Goal: Navigation & Orientation: Find specific page/section

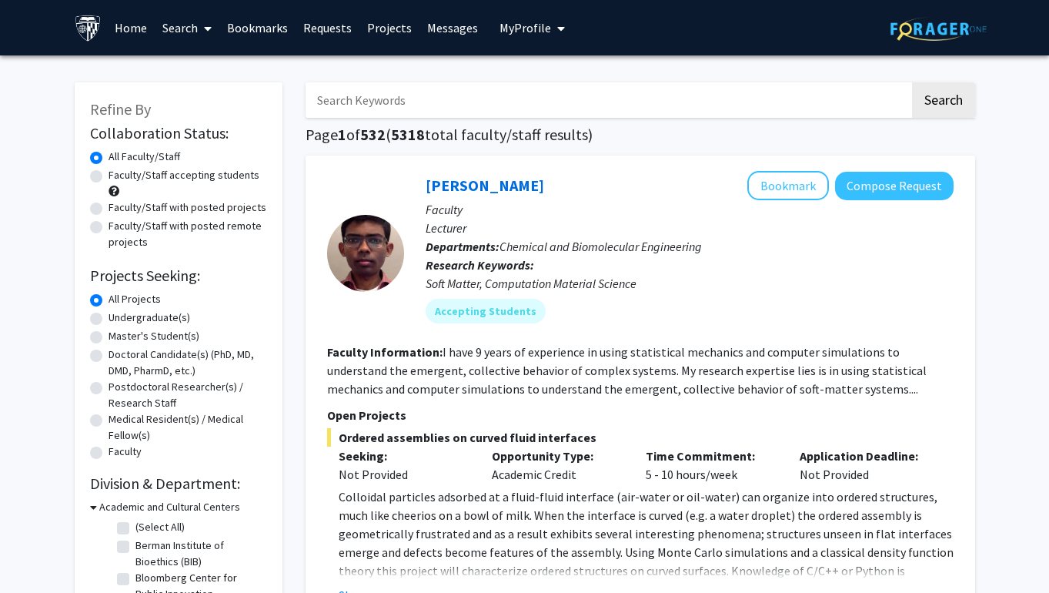
drag, startPoint x: 1046, startPoint y: 107, endPoint x: 1287, endPoint y: 104, distance: 241.0
click at [804, 104] on html "Skip navigation Home Search Bookmarks Requests Projects Messages My Profile [PE…" at bounding box center [524, 296] width 1049 height 593
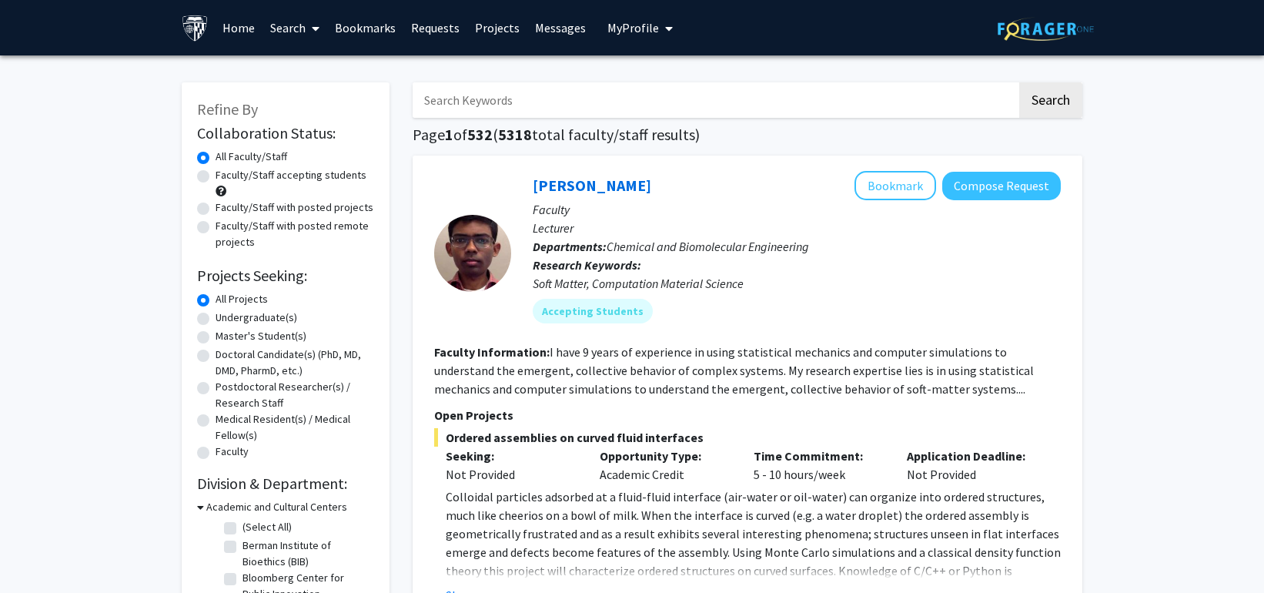
click at [367, 32] on link "Bookmarks" at bounding box center [365, 28] width 76 height 54
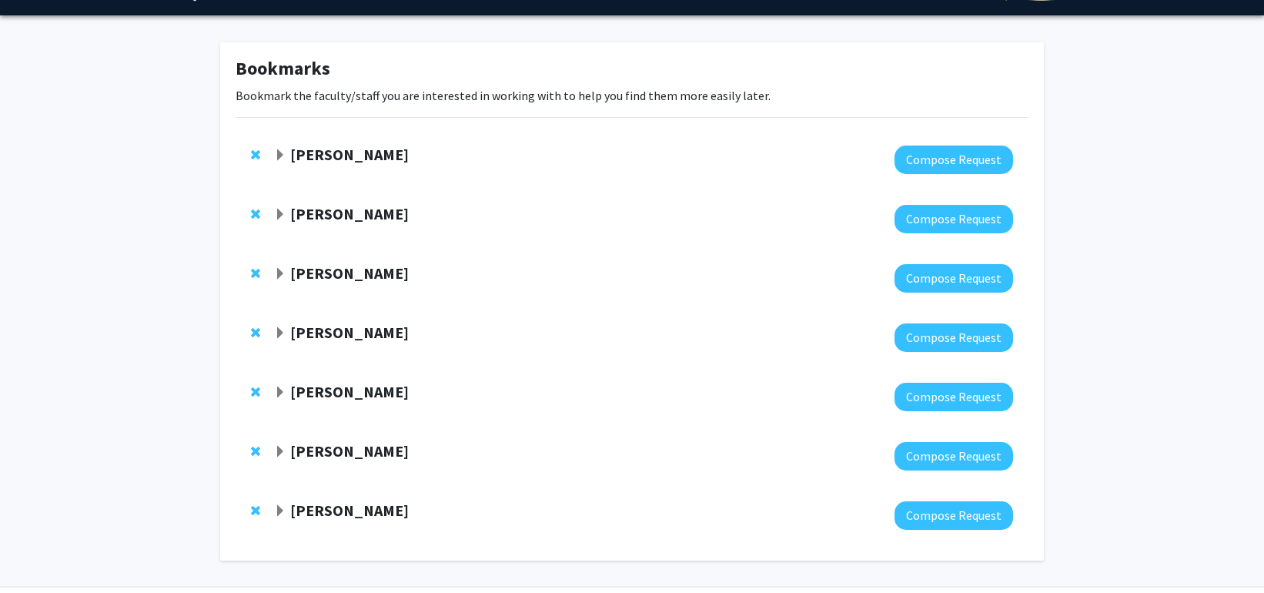
scroll to position [59, 0]
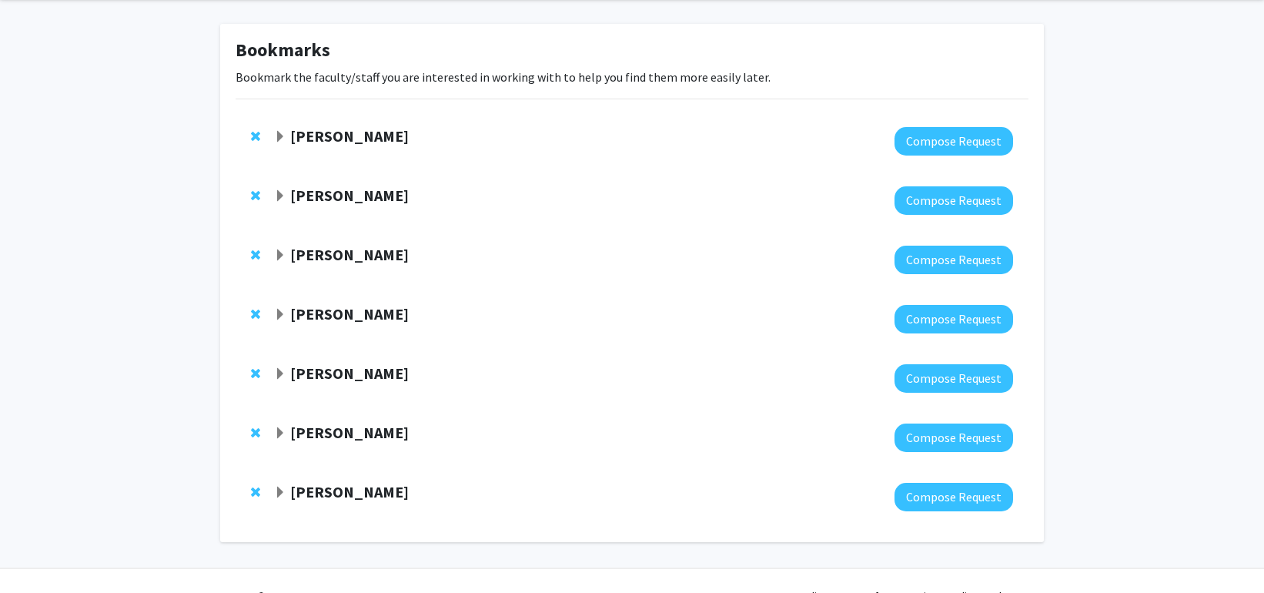
click at [271, 191] on div "[PERSON_NAME] Compose Request" at bounding box center [632, 200] width 793 height 59
click at [276, 191] on span "Expand Raj Mukherjee Bookmark" at bounding box center [280, 196] width 12 height 12
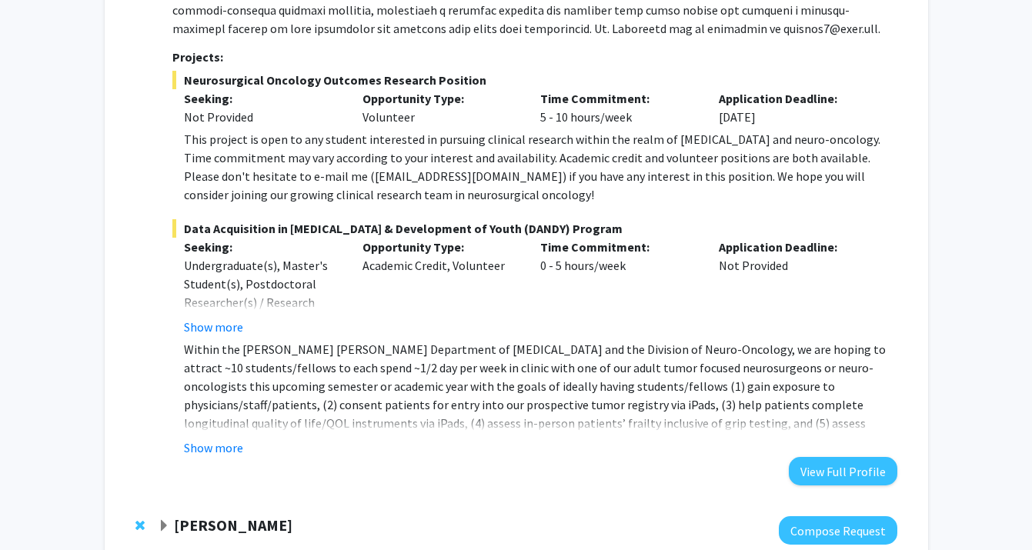
scroll to position [419, 0]
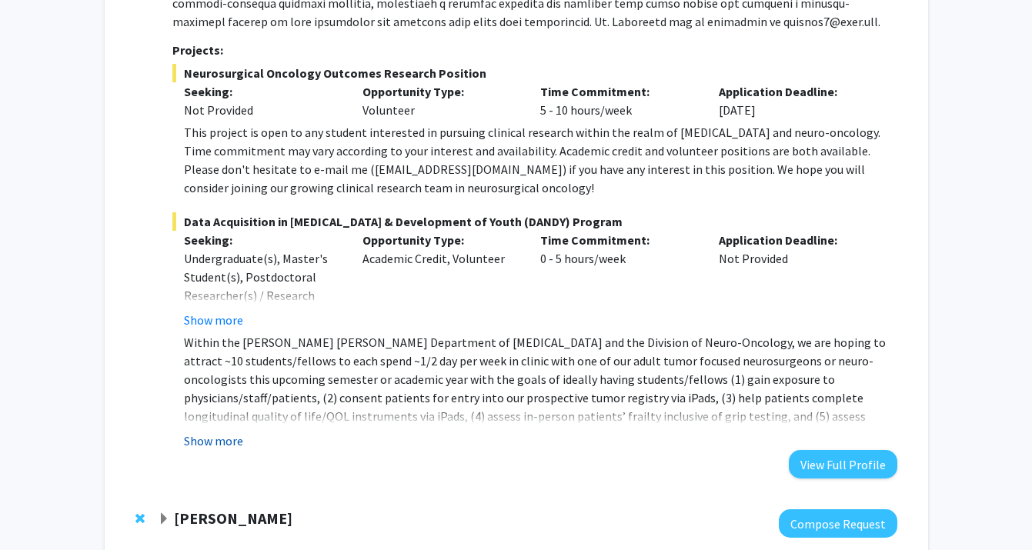
click at [192, 440] on button "Show more" at bounding box center [213, 441] width 59 height 18
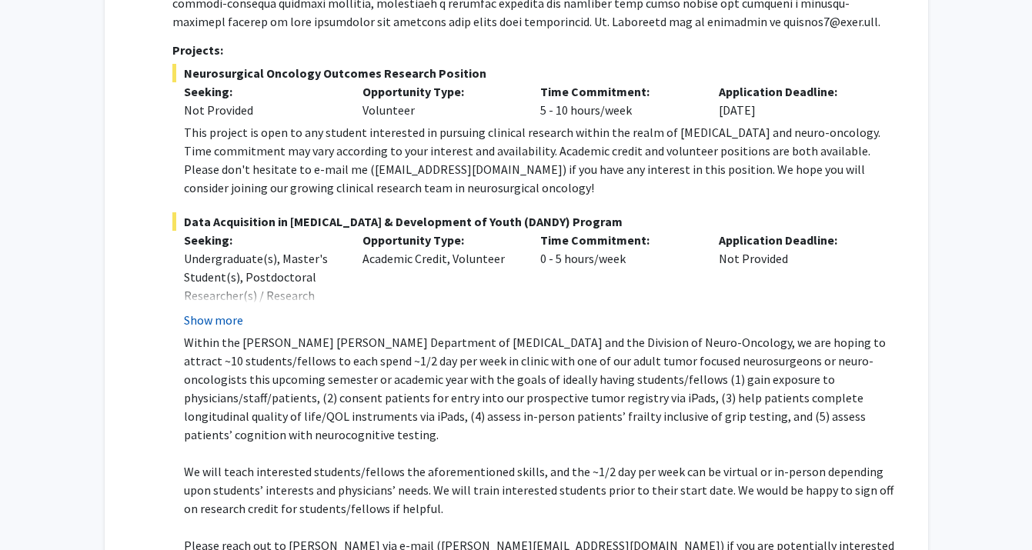
click at [229, 323] on button "Show more" at bounding box center [213, 320] width 59 height 18
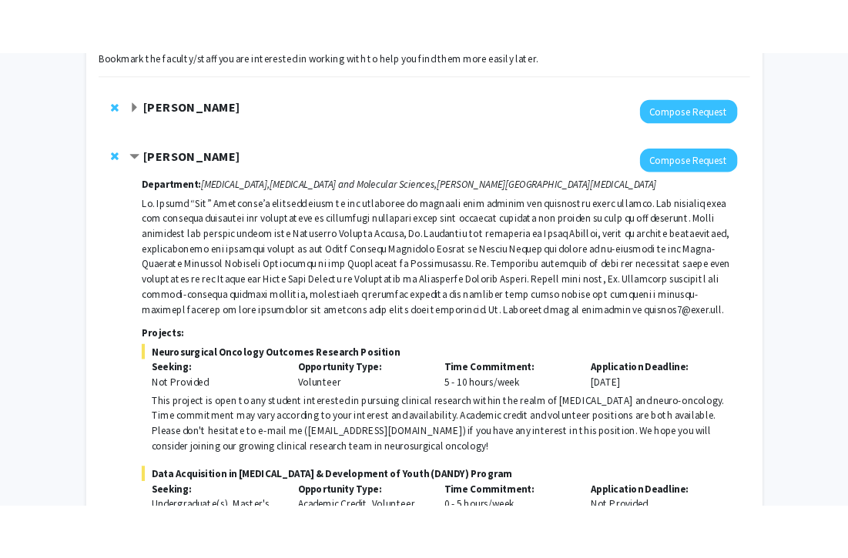
scroll to position [80, 0]
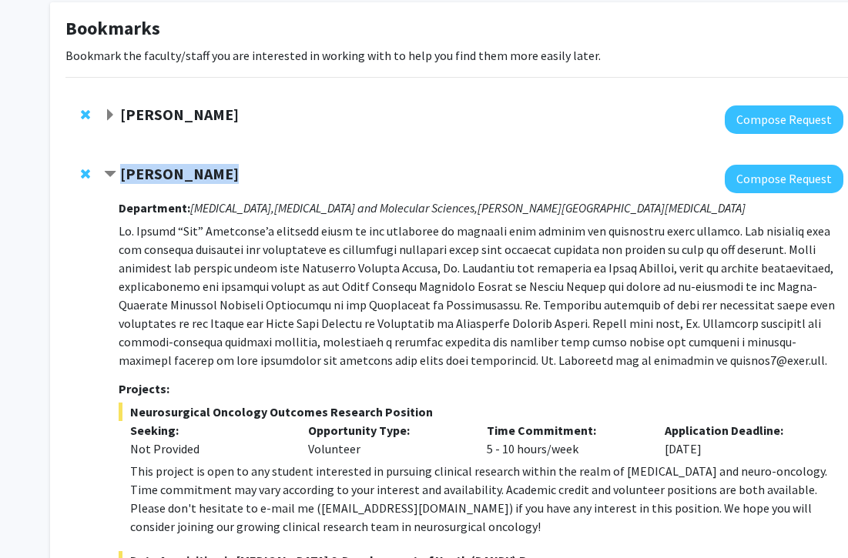
drag, startPoint x: 241, startPoint y: 176, endPoint x: 122, endPoint y: 179, distance: 119.4
click at [122, 179] on div "[PERSON_NAME]" at bounding box center [270, 174] width 333 height 19
copy strong "[PERSON_NAME]"
click at [338, 182] on div "[PERSON_NAME]" at bounding box center [270, 174] width 333 height 19
